Goal: Task Accomplishment & Management: Manage account settings

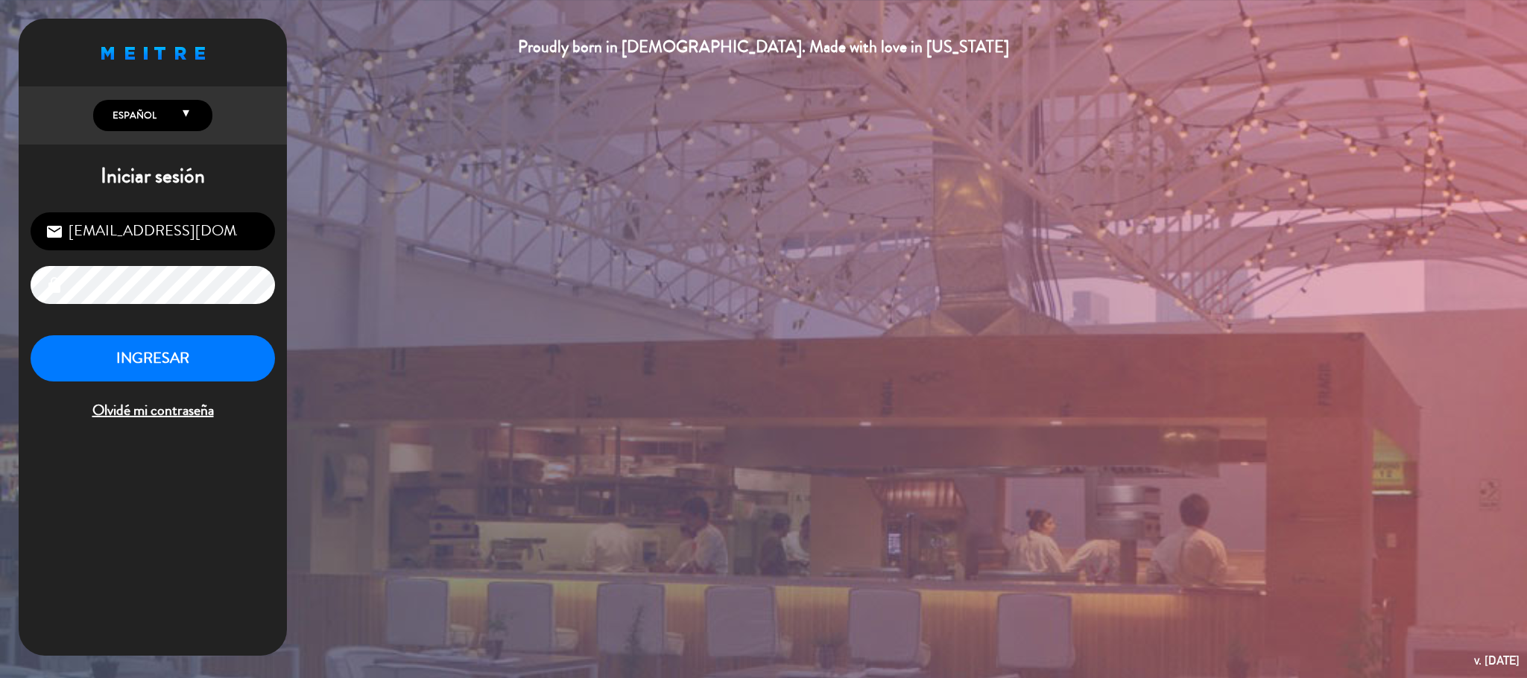
scroll to position [577, 0]
click at [163, 351] on button "INGRESAR" at bounding box center [153, 358] width 244 height 47
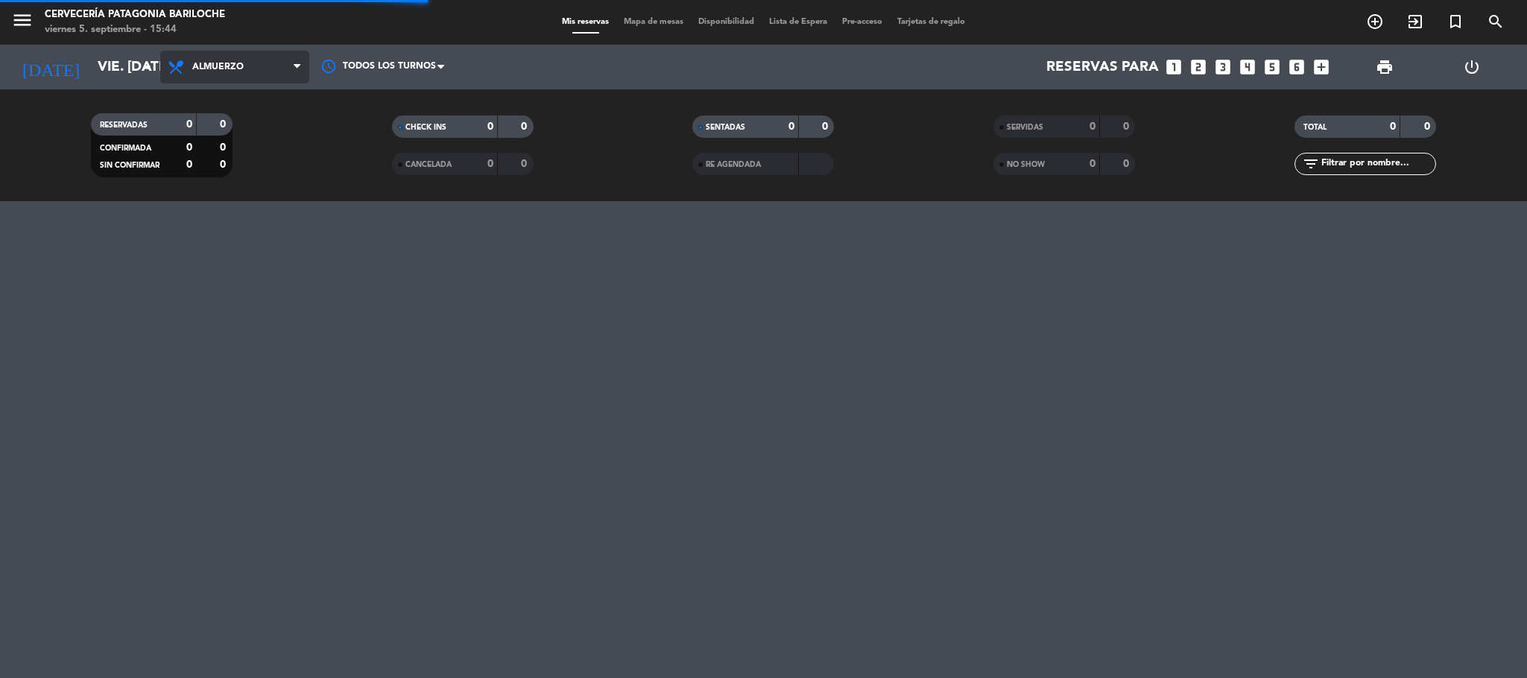
click at [188, 77] on span "Almuerzo" at bounding box center [234, 67] width 149 height 33
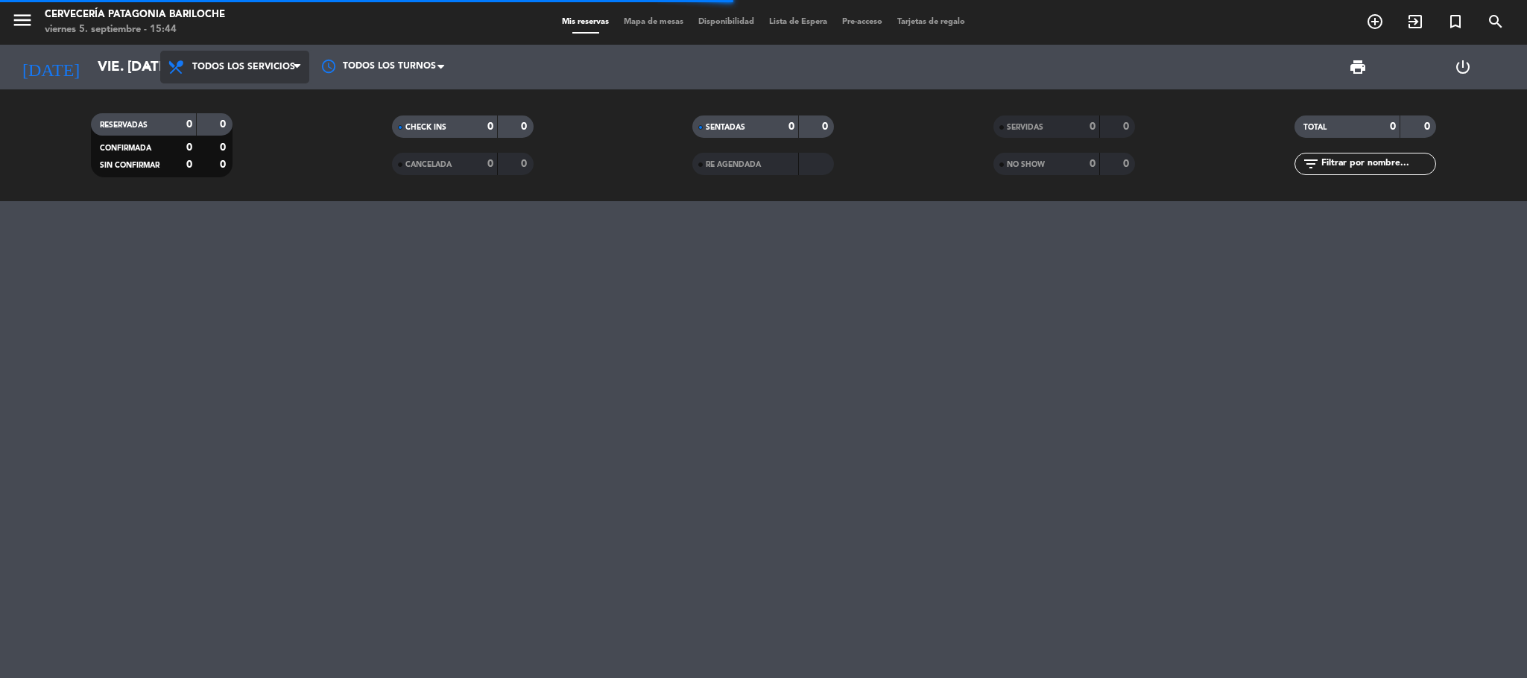
click at [213, 92] on div "menu Cervecería Patagonia Bariloche viernes 5. septiembre - 15:44 Mis reservas …" at bounding box center [763, 100] width 1527 height 201
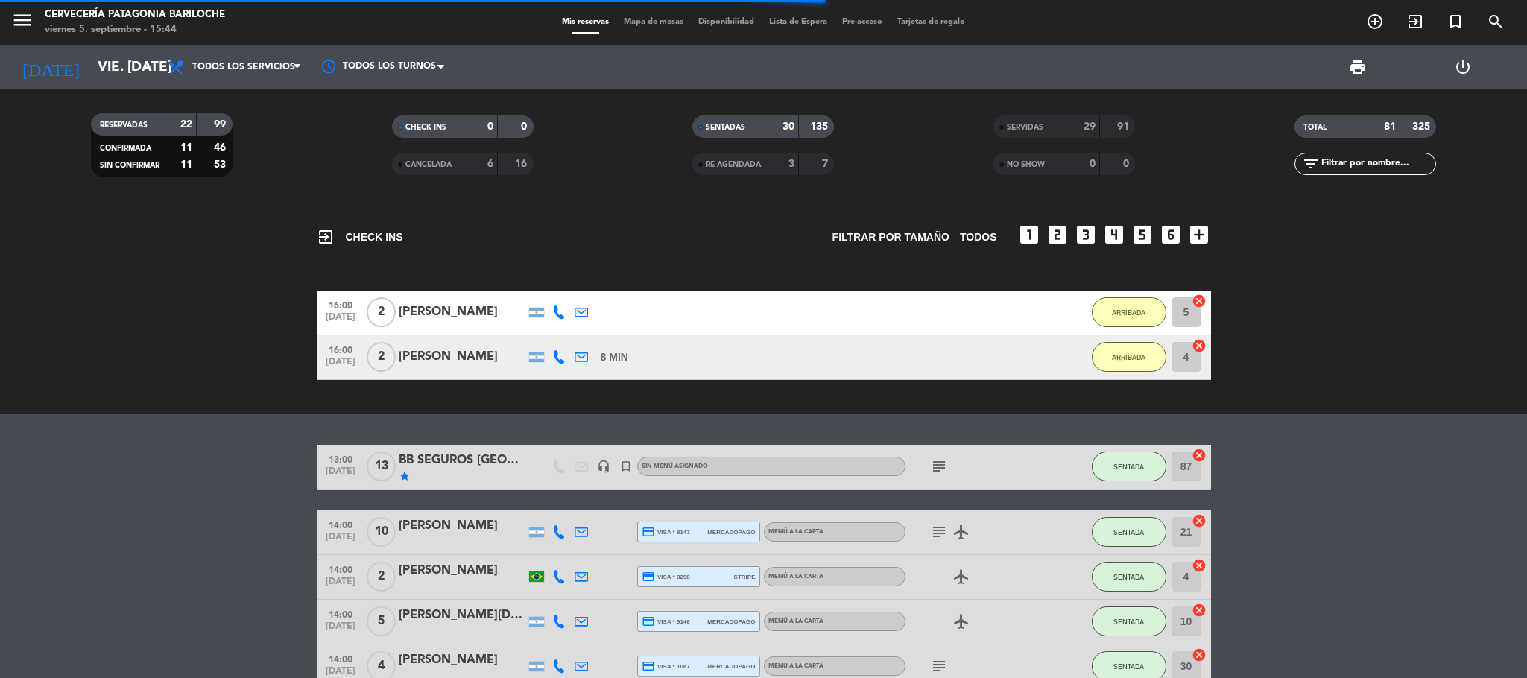
click at [28, 13] on icon "menu" at bounding box center [22, 20] width 22 height 22
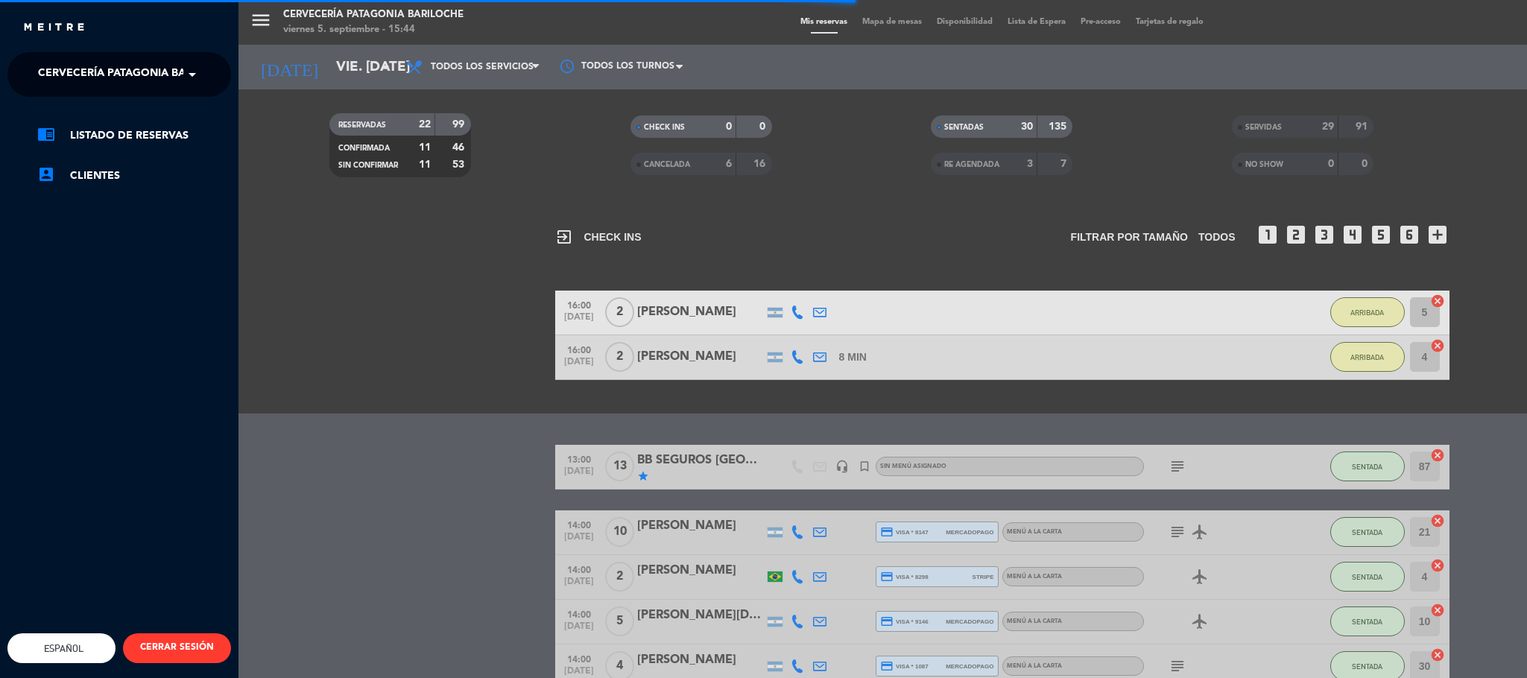
click at [127, 68] on span "Cervecería Patagonia Bariloche" at bounding box center [135, 74] width 195 height 31
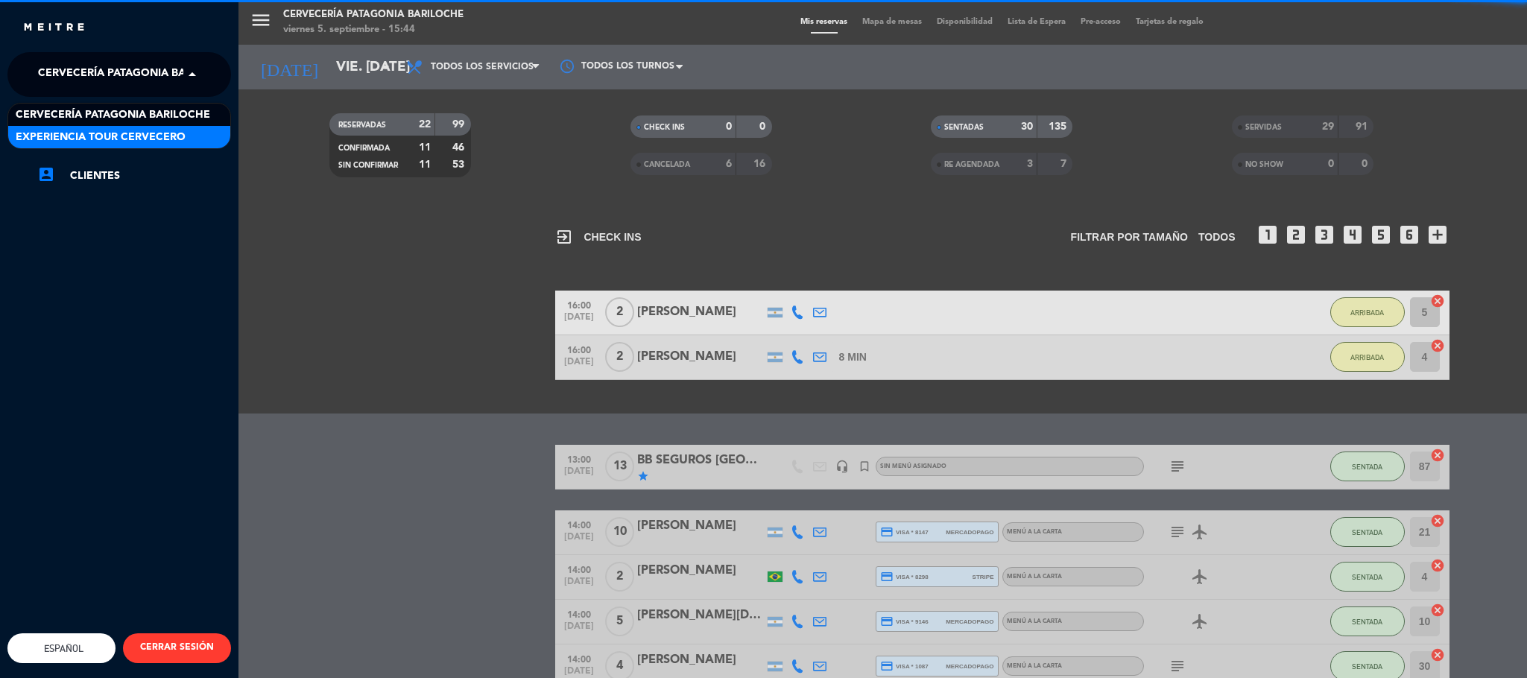
click at [172, 136] on span "Experiencia Tour Cervecero" at bounding box center [101, 137] width 170 height 17
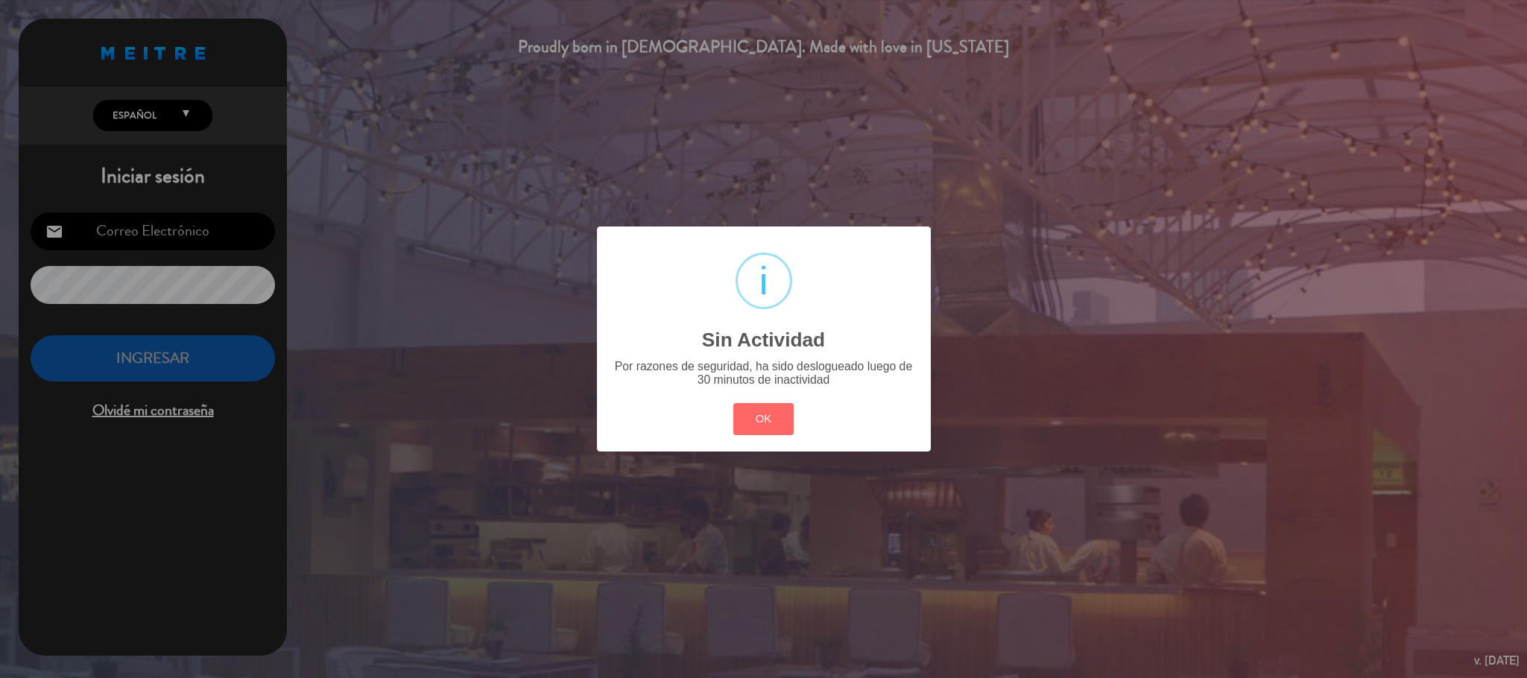
type input "[EMAIL_ADDRESS][DOMAIN_NAME]"
